Goal: Information Seeking & Learning: Learn about a topic

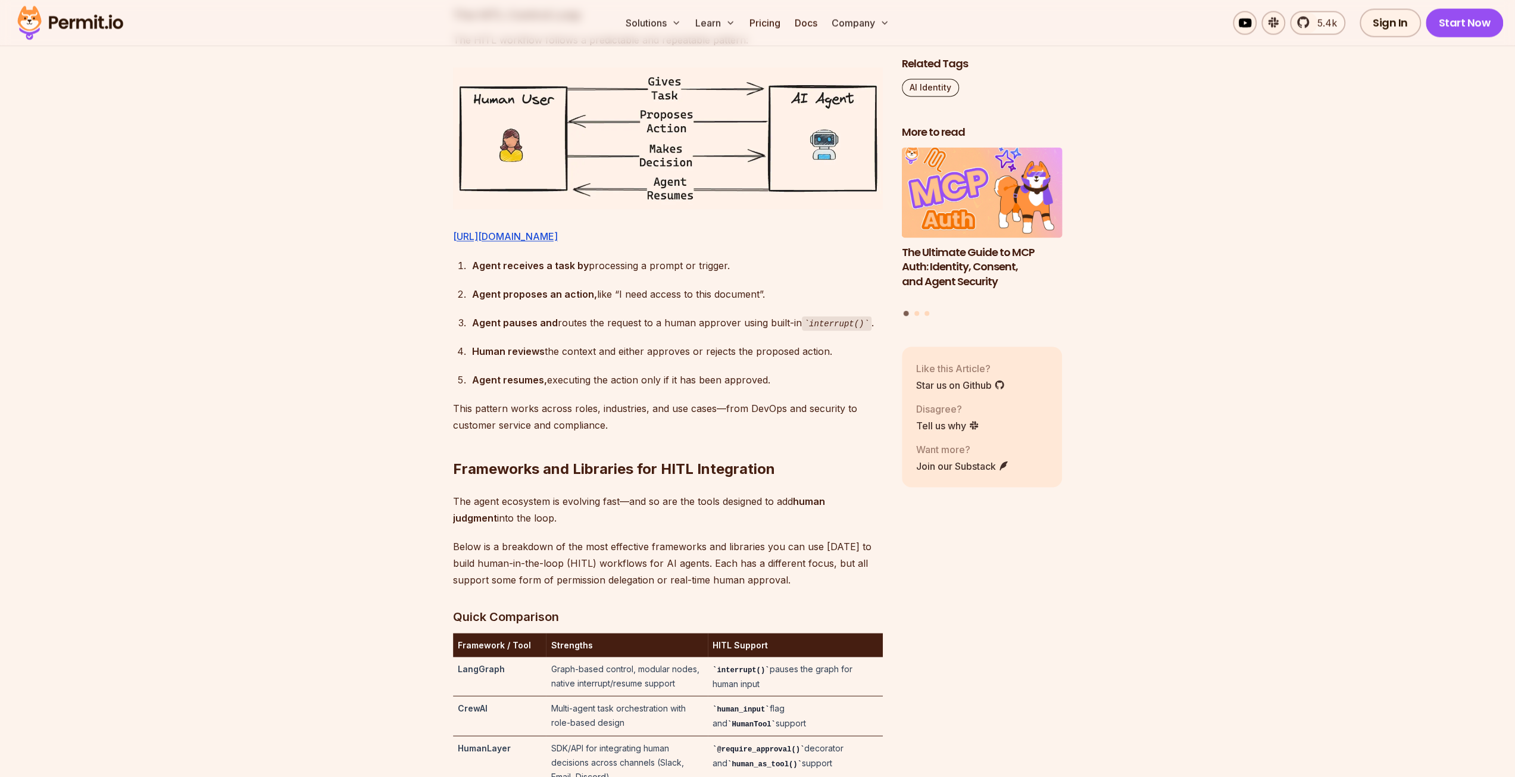
scroll to position [2024, 0]
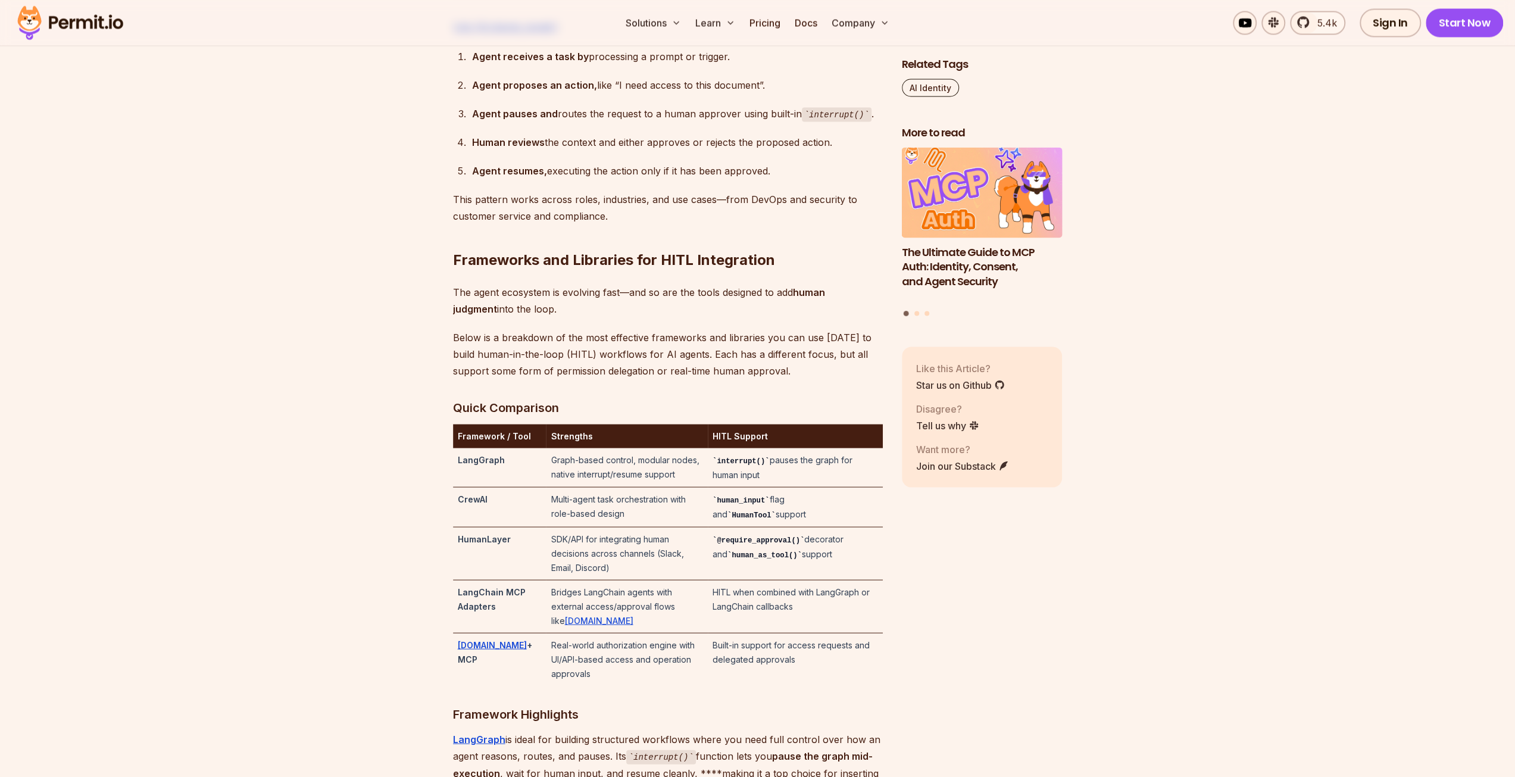
scroll to position [2381, 0]
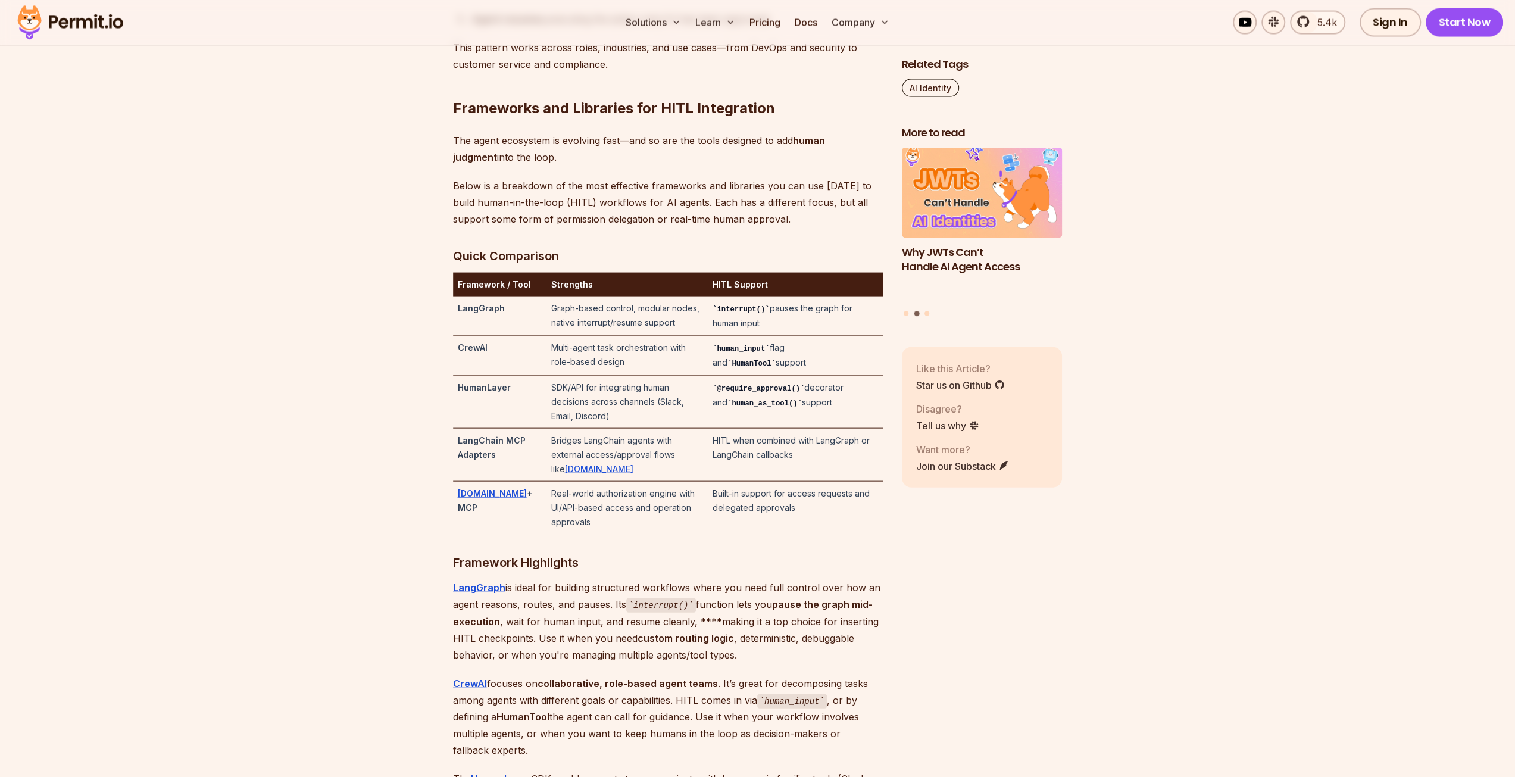
click at [477, 333] on td "LangGraph" at bounding box center [499, 315] width 93 height 39
click at [484, 336] on td "LangGraph" at bounding box center [499, 315] width 93 height 39
drag, startPoint x: 468, startPoint y: 375, endPoint x: 481, endPoint y: 388, distance: 18.1
click at [481, 376] on td "CrewAI" at bounding box center [499, 356] width 93 height 40
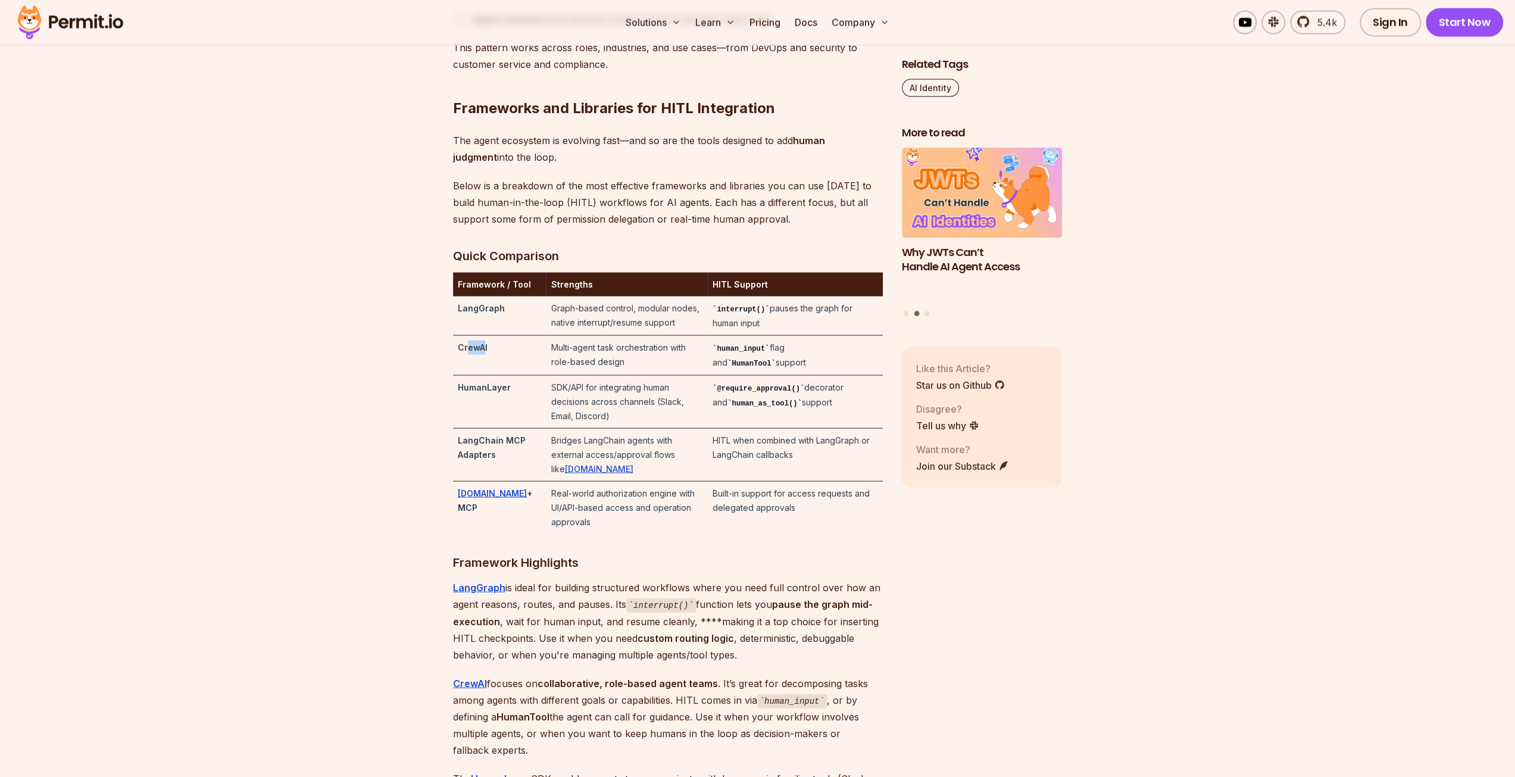
click at [482, 376] on td "CrewAI" at bounding box center [499, 356] width 93 height 40
click at [486, 376] on td "CrewAI" at bounding box center [499, 356] width 93 height 40
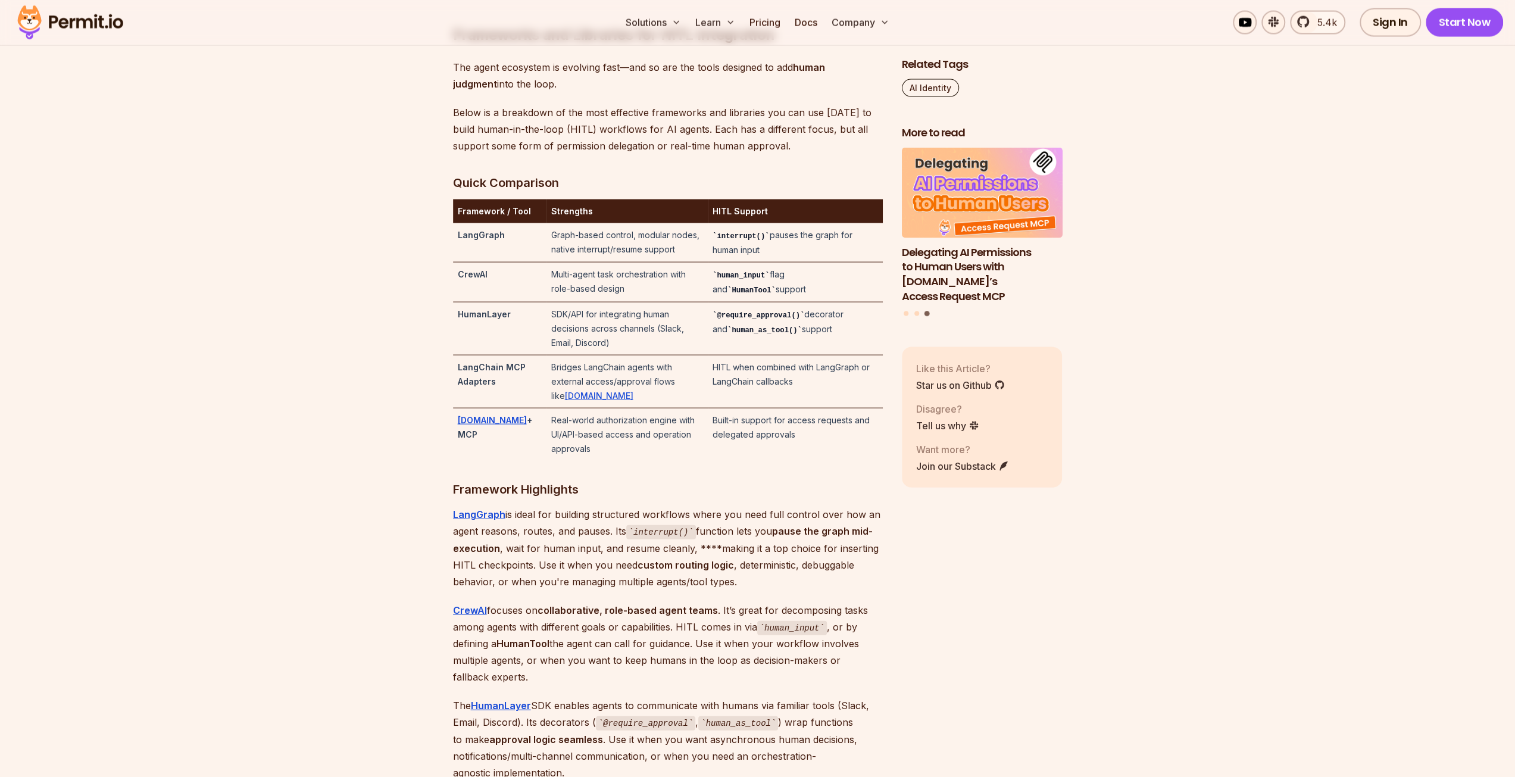
scroll to position [2501, 0]
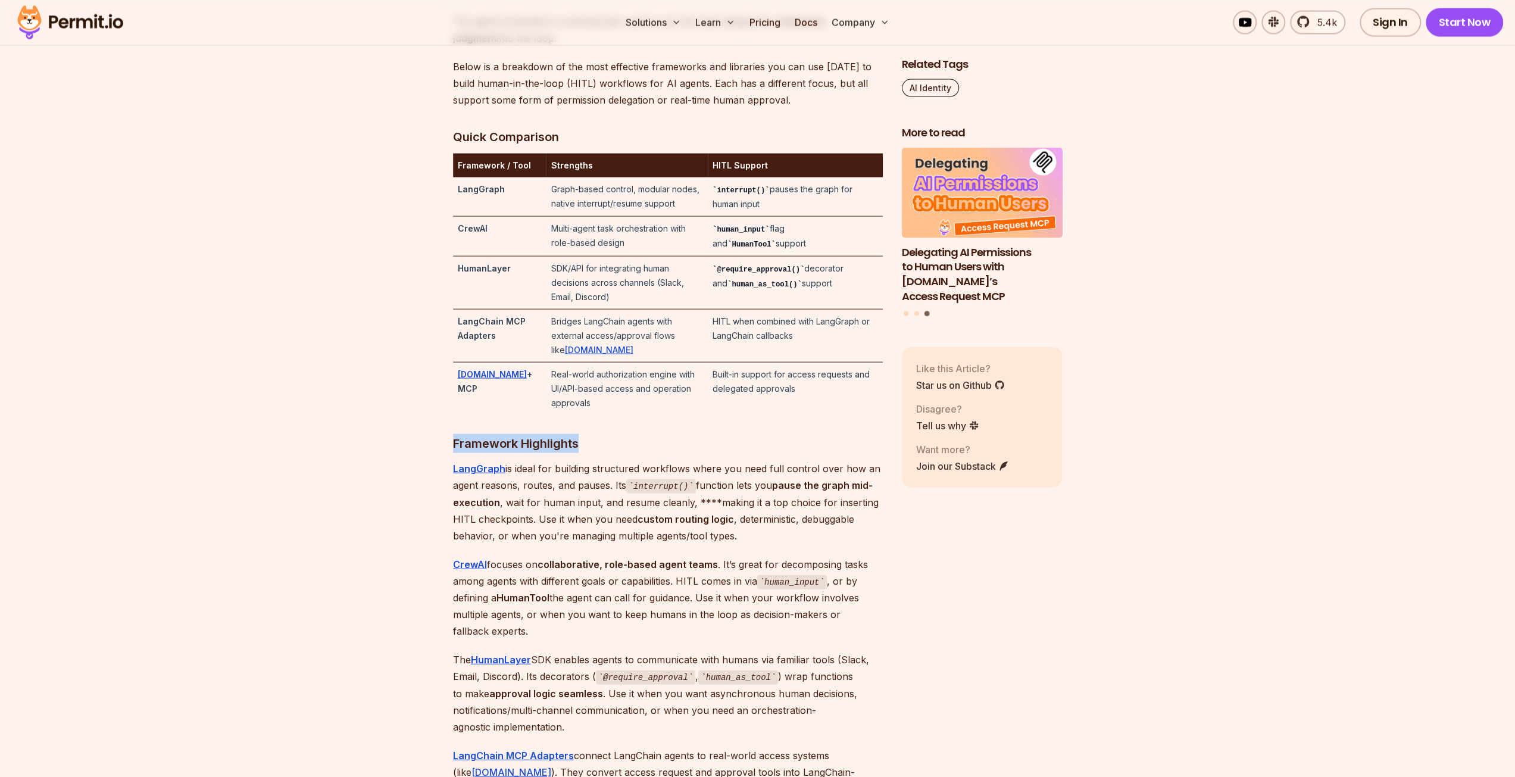
drag, startPoint x: 440, startPoint y: 424, endPoint x: 579, endPoint y: 435, distance: 139.7
click at [569, 460] on p "LangGraph is ideal for building structured workflows where you need full contro…" at bounding box center [668, 502] width 430 height 84
drag, startPoint x: 578, startPoint y: 521, endPoint x: 573, endPoint y: 529, distance: 9.9
click at [579, 521] on p "LangGraph is ideal for building structured workflows where you need full contro…" at bounding box center [668, 502] width 430 height 84
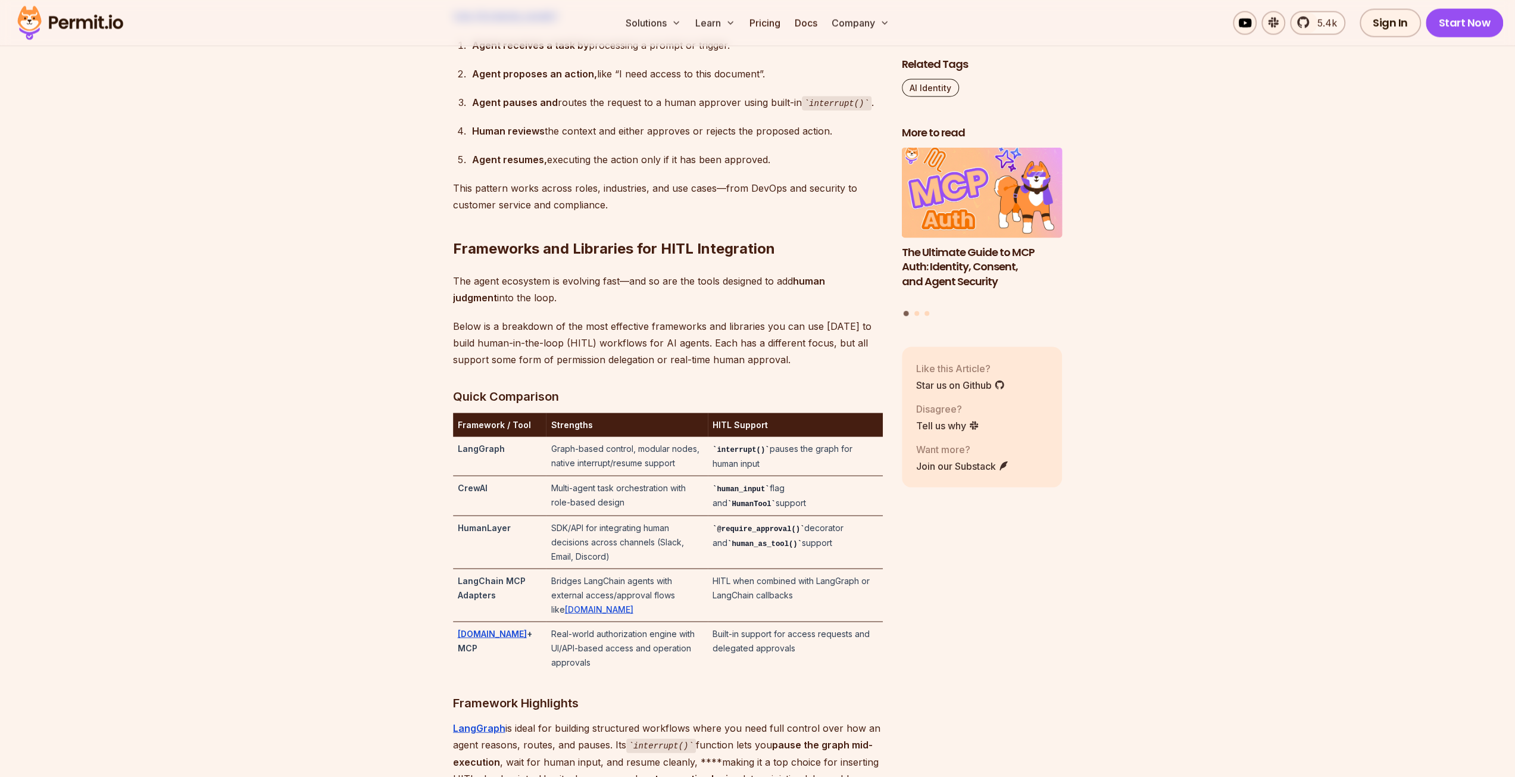
scroll to position [2262, 0]
